Goal: Transaction & Acquisition: Purchase product/service

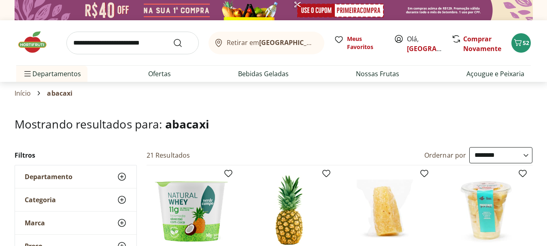
select select "**********"
click at [522, 49] on div "52" at bounding box center [521, 42] width 6 height 13
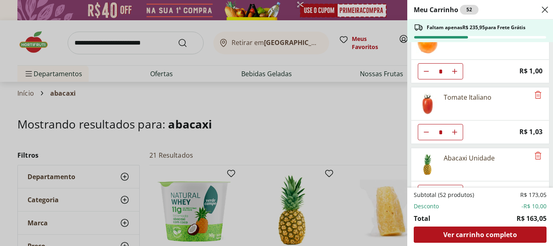
scroll to position [526, 0]
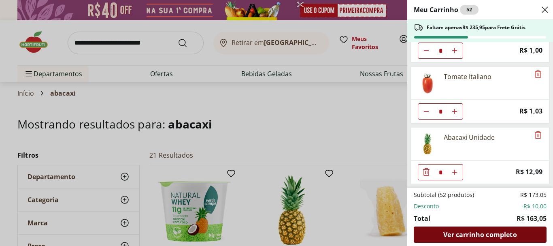
click at [490, 226] on div "Ver carrinho completo" at bounding box center [480, 234] width 133 height 16
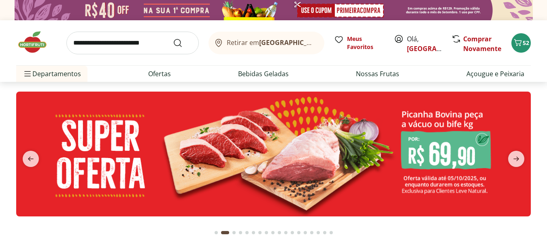
click at [227, 46] on span "Retirar em [GEOGRAPHIC_DATA]/[GEOGRAPHIC_DATA]" at bounding box center [271, 42] width 89 height 7
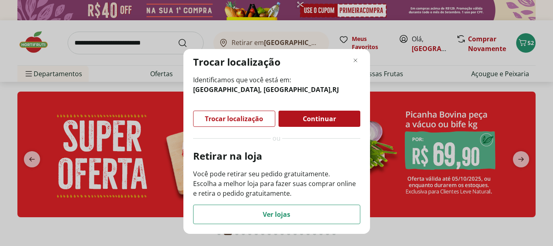
type input "*"
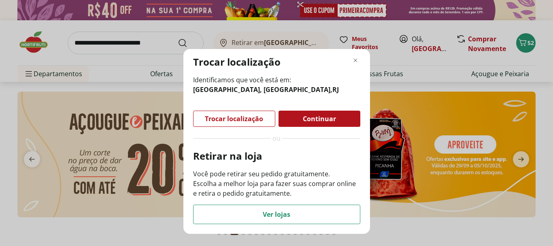
click at [318, 122] on span "Continuar" at bounding box center [319, 118] width 33 height 6
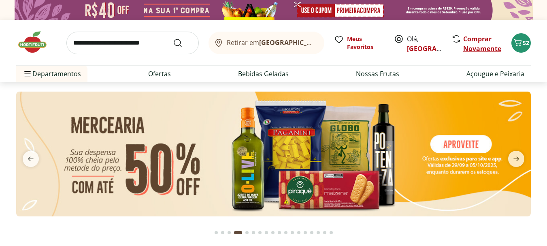
click at [464, 41] on link "Comprar Novamente" at bounding box center [482, 43] width 38 height 19
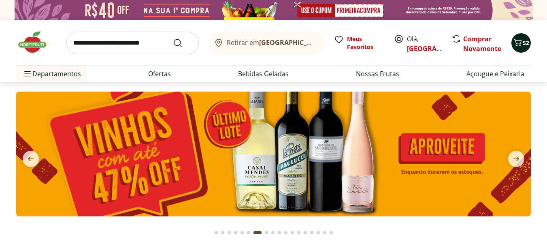
click at [515, 43] on icon "Carrinho" at bounding box center [518, 43] width 10 height 10
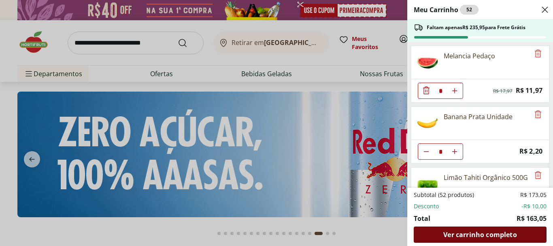
click at [488, 233] on span "Ver carrinho completo" at bounding box center [479, 234] width 73 height 6
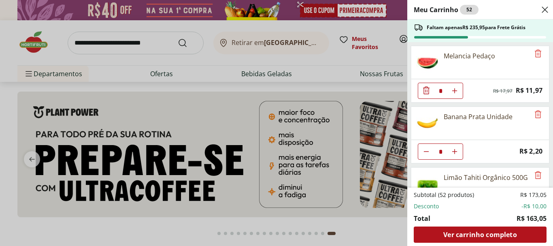
click at [545, 12] on icon "Close" at bounding box center [545, 10] width 10 height 10
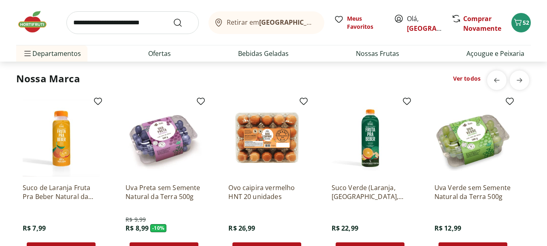
scroll to position [1458, 0]
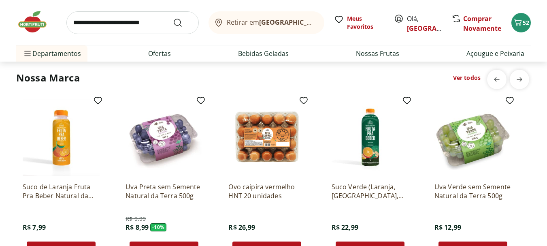
click at [127, 55] on img at bounding box center [143, 5] width 254 height 100
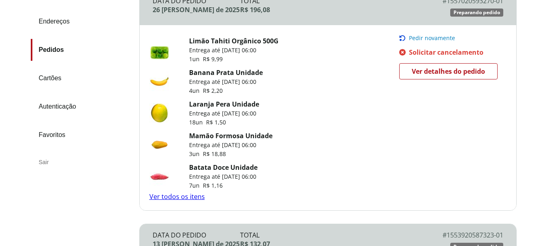
scroll to position [162, 0]
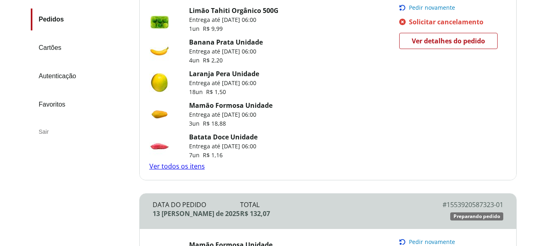
click at [174, 168] on link "Ver todos os itens" at bounding box center [176, 166] width 55 height 9
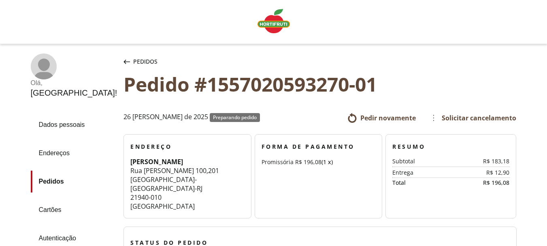
click at [133, 61] on span "Pedidos" at bounding box center [145, 61] width 24 height 8
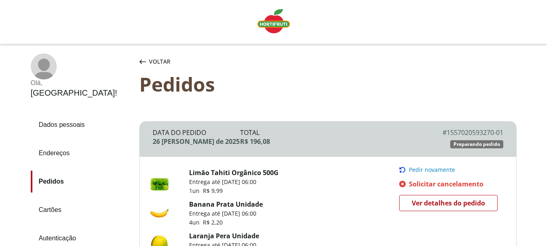
click at [155, 60] on span "Voltar" at bounding box center [159, 61] width 21 height 8
